Goal: Transaction & Acquisition: Purchase product/service

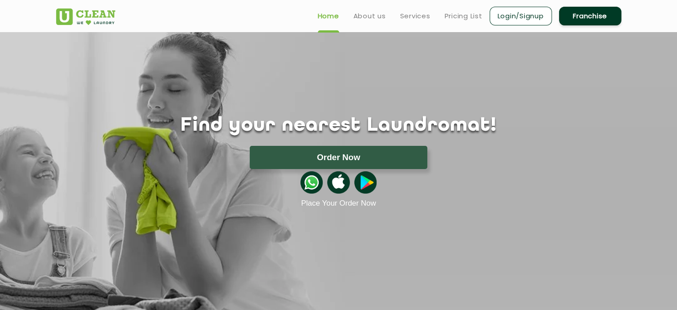
click at [36, 13] on header "Home About us Services Pricing List Login/Signup Franchise" at bounding box center [338, 16] width 677 height 32
click at [98, 23] on img at bounding box center [85, 16] width 59 height 16
click at [331, 173] on img at bounding box center [338, 182] width 22 height 22
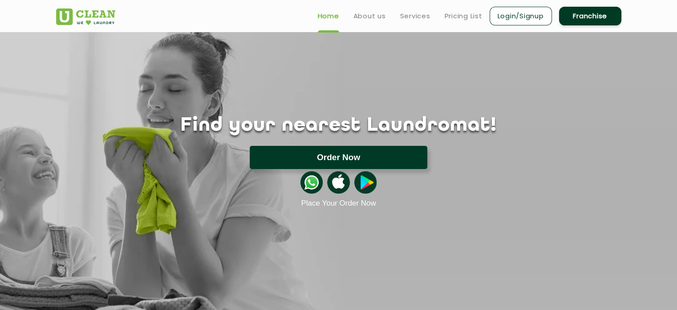
click at [333, 157] on button "Order Now" at bounding box center [339, 157] width 178 height 23
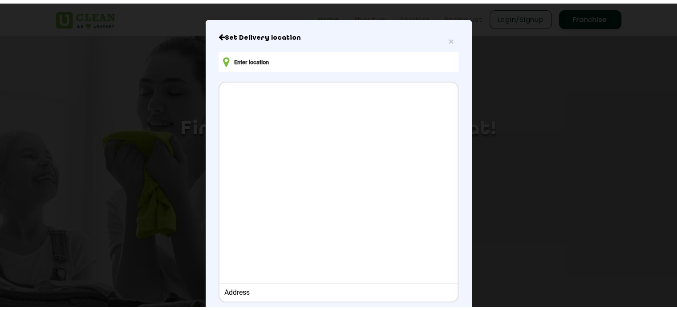
scroll to position [10, 0]
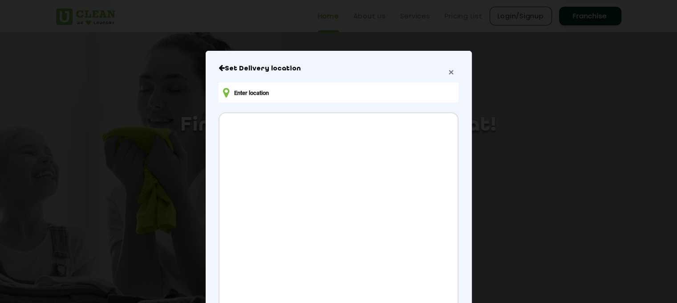
click at [449, 72] on span "×" at bounding box center [451, 72] width 5 height 10
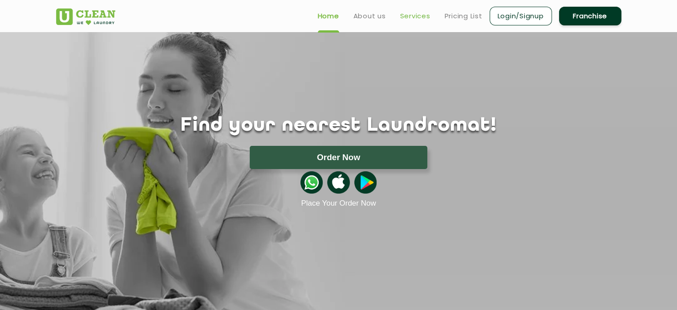
click at [424, 16] on link "Services" at bounding box center [415, 16] width 30 height 11
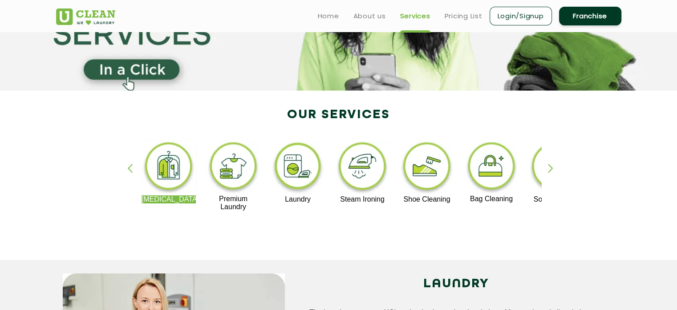
scroll to position [45, 0]
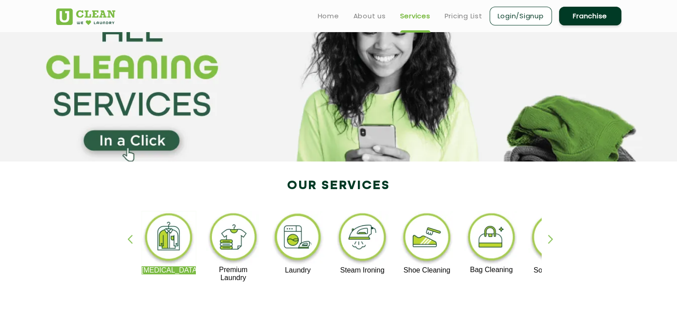
click at [121, 136] on section at bounding box center [338, 75] width 677 height 174
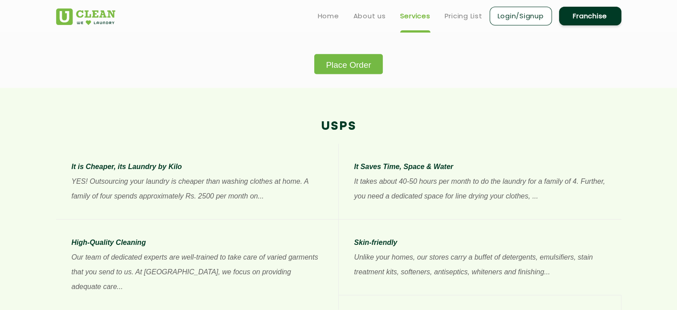
scroll to position [534, 0]
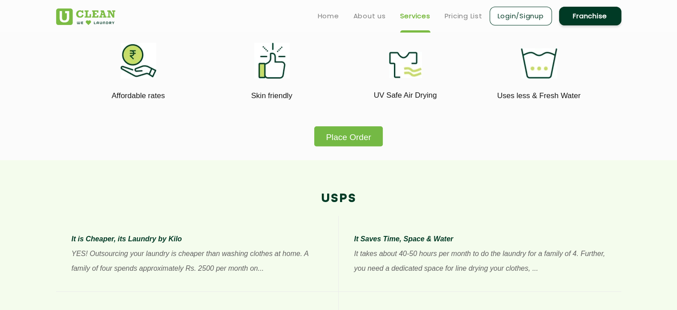
click at [353, 137] on button "Place Order" at bounding box center [348, 136] width 68 height 20
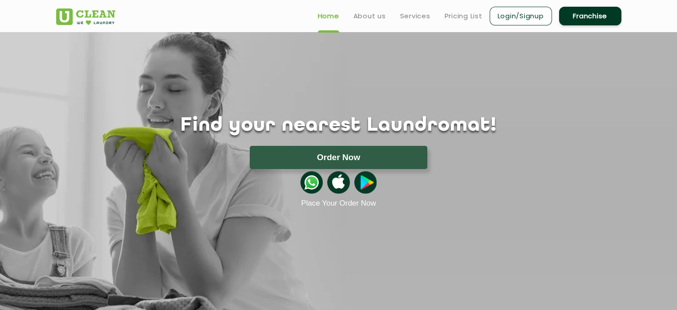
click at [341, 163] on button "Order Now" at bounding box center [339, 157] width 178 height 23
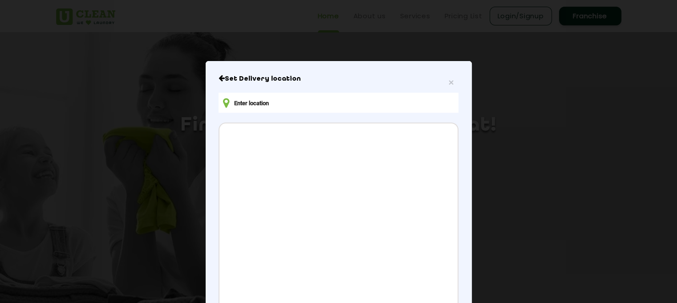
scroll to position [99, 0]
